Goal: Information Seeking & Learning: Learn about a topic

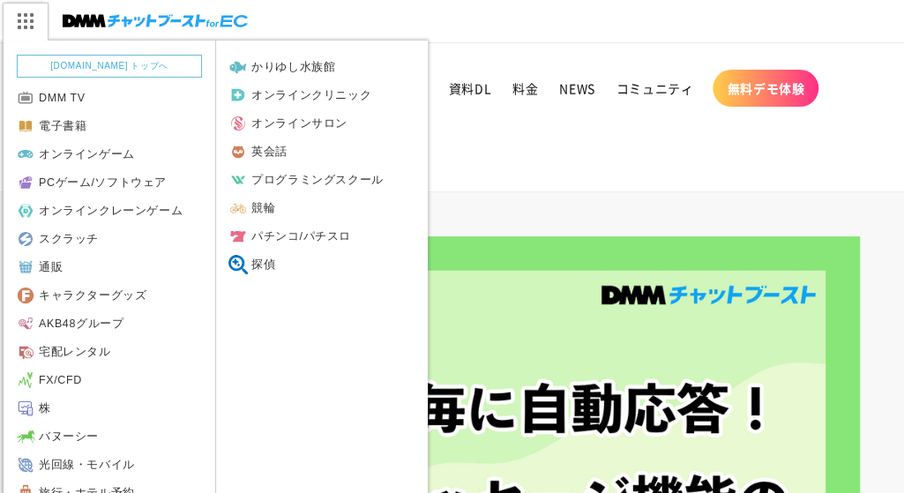
click at [35, 20] on img at bounding box center [25, 21] width 44 height 37
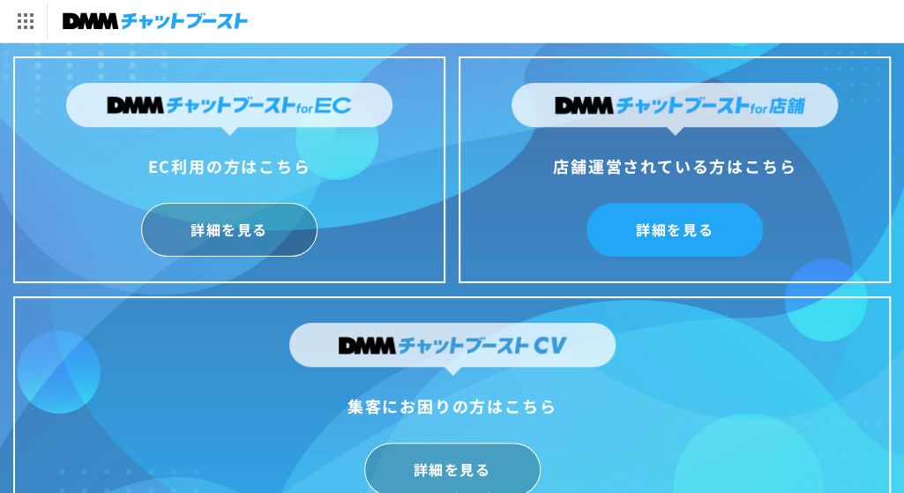
click at [697, 227] on link "詳細を見る" at bounding box center [675, 230] width 176 height 54
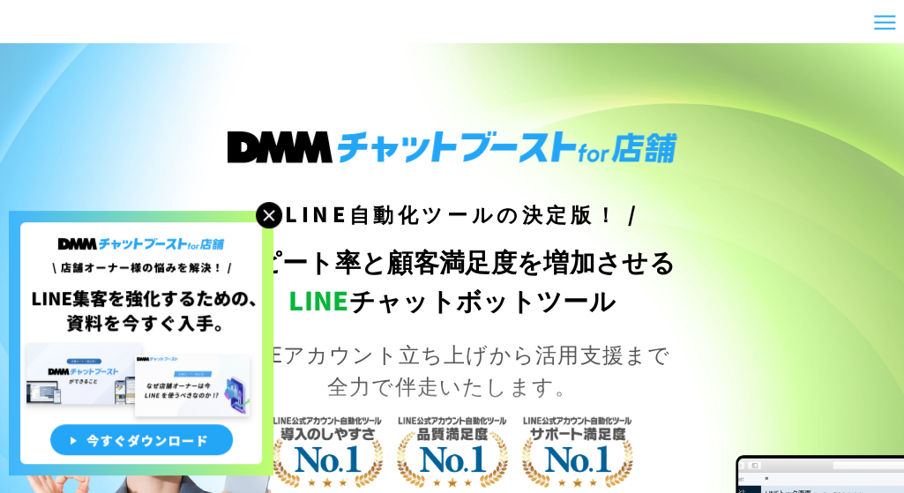
click at [268, 217] on img at bounding box center [269, 215] width 26 height 26
click at [270, 213] on img at bounding box center [269, 215] width 26 height 26
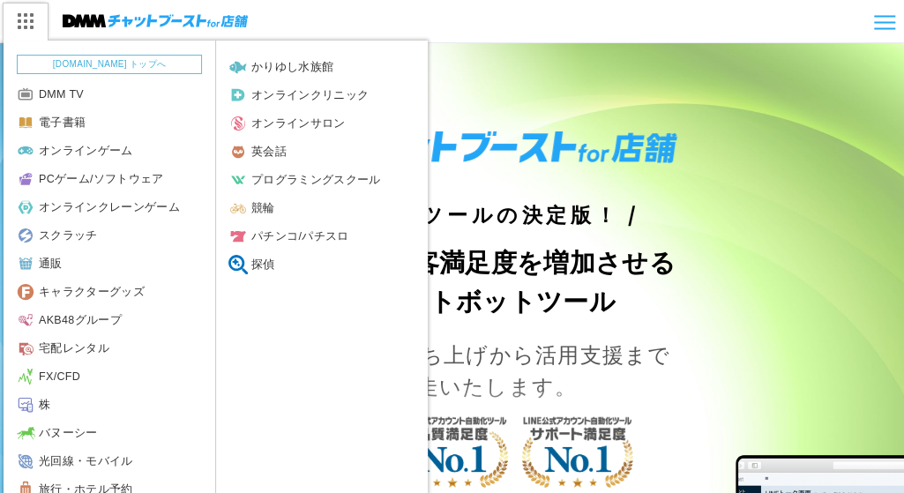
click at [26, 26] on img at bounding box center [25, 21] width 44 height 37
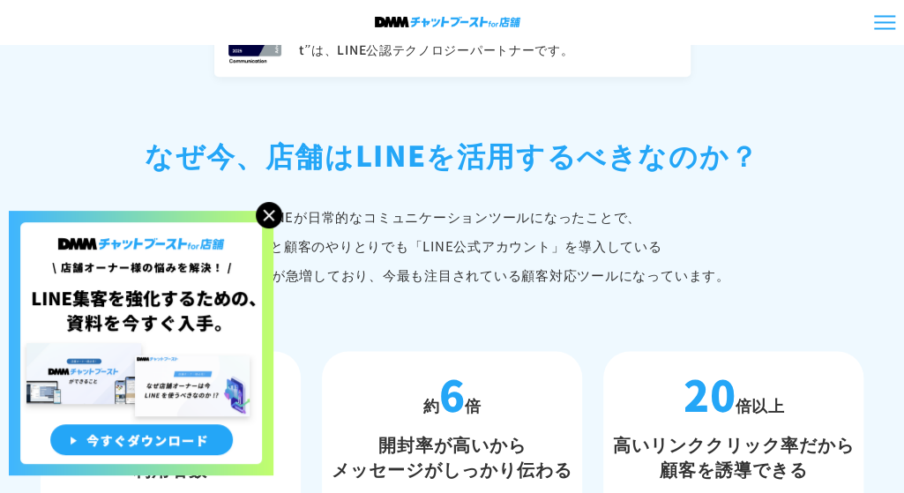
scroll to position [970, 0]
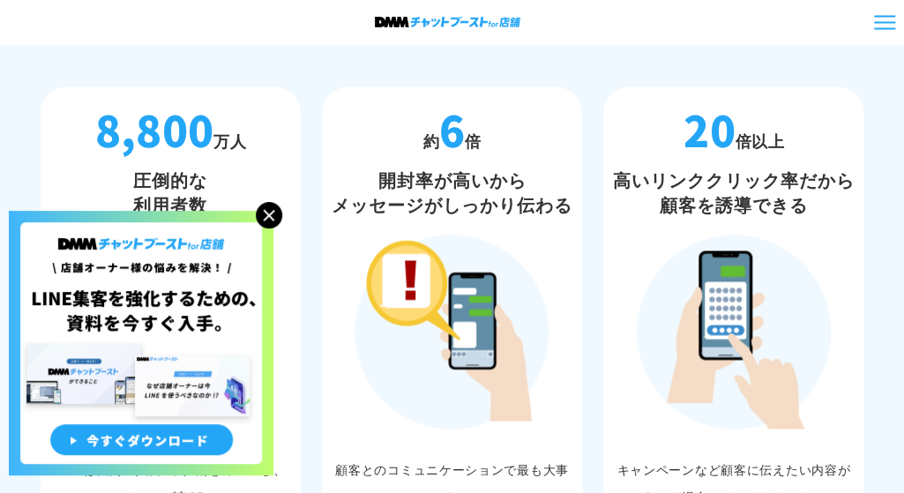
click at [269, 213] on img at bounding box center [269, 215] width 26 height 26
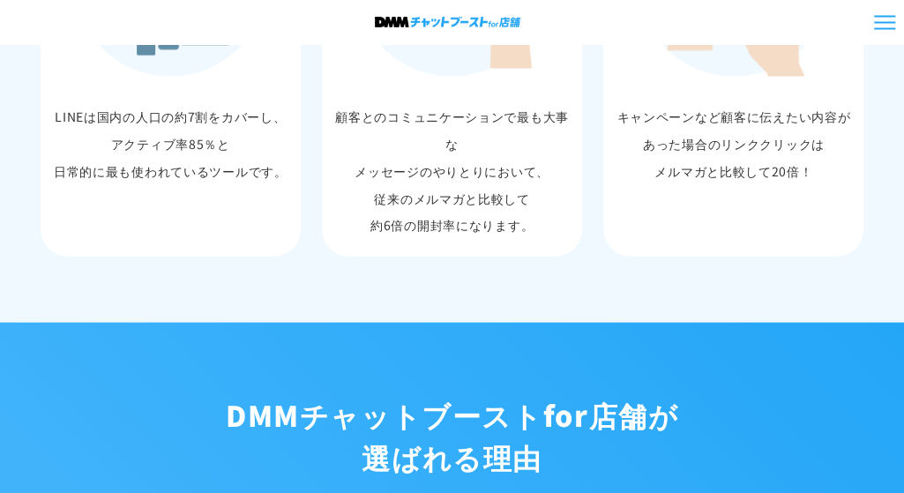
scroll to position [1764, 0]
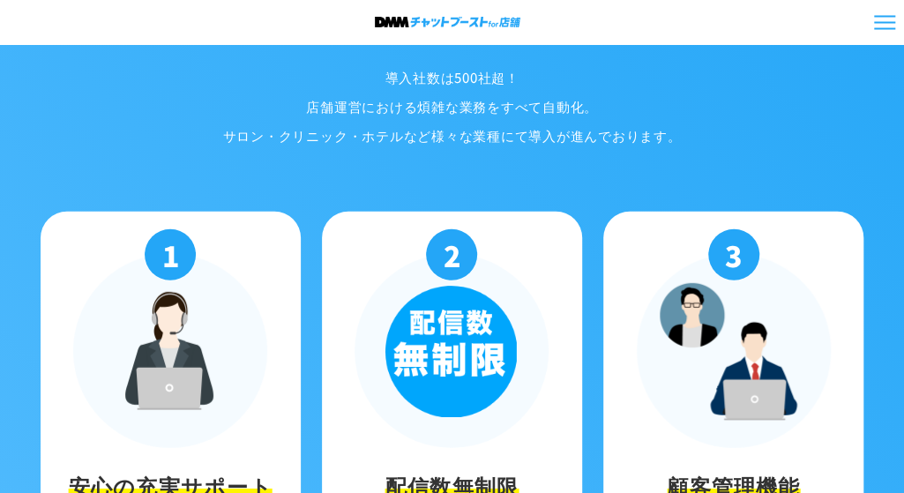
click at [884, 35] on div "選ばれる理由 導入事例 ご利用の流れ 料金プラン Q&A コラム 資料DL パートナー制度" at bounding box center [452, 22] width 904 height 44
click at [886, 26] on div at bounding box center [884, 22] width 21 height 14
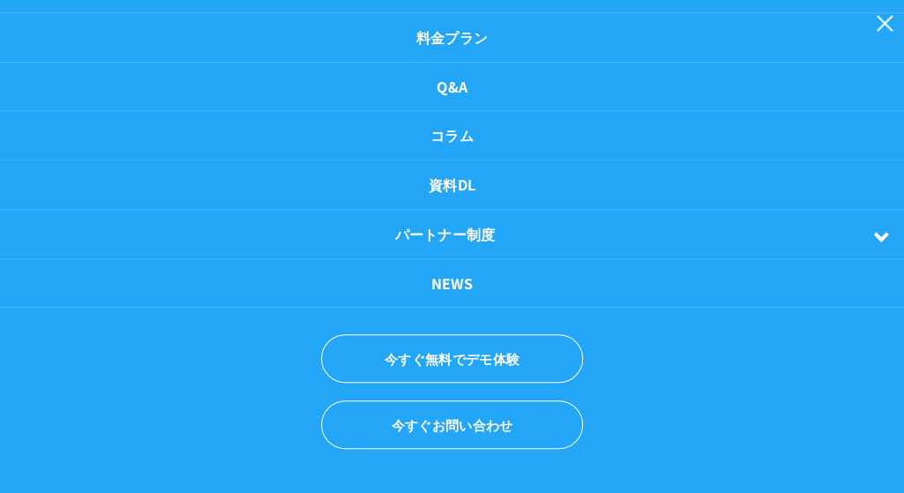
scroll to position [276, 0]
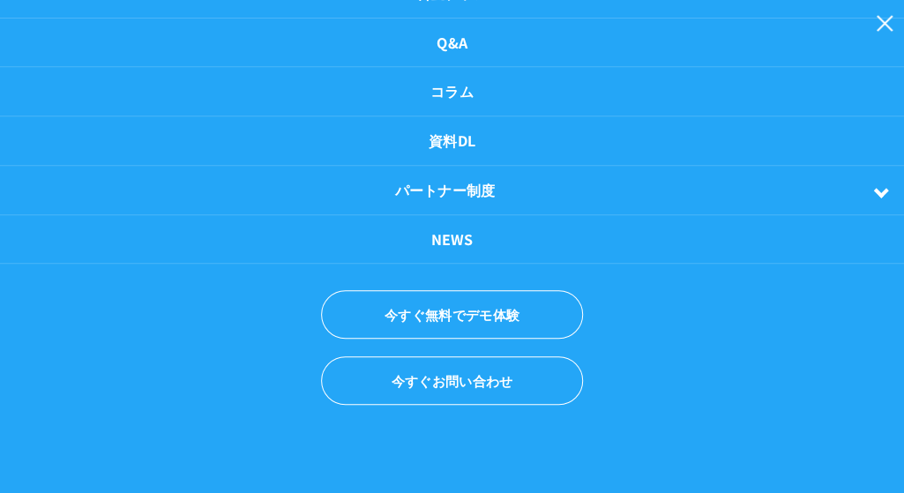
click at [886, 22] on div at bounding box center [884, 22] width 21 height 15
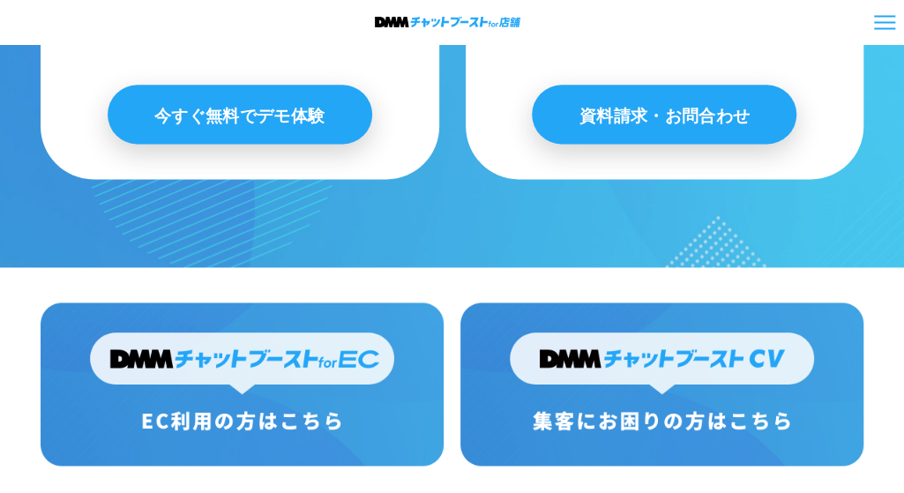
scroll to position [8833, 0]
